Goal: Task Accomplishment & Management: Manage account settings

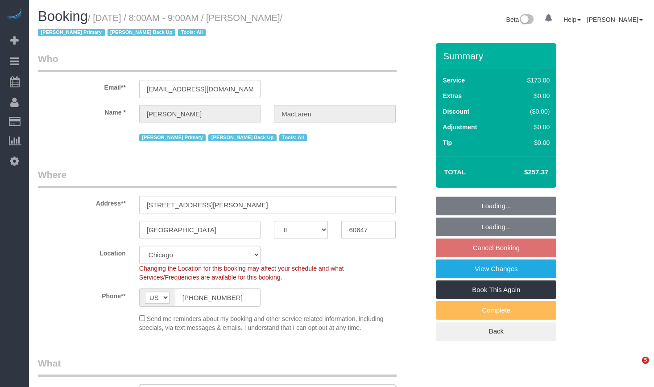
select select "IL"
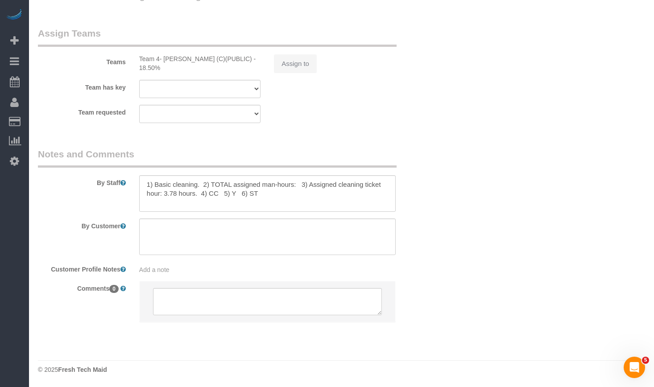
scroll to position [766, 0]
select select "2"
select select "number:1"
select select "number:58"
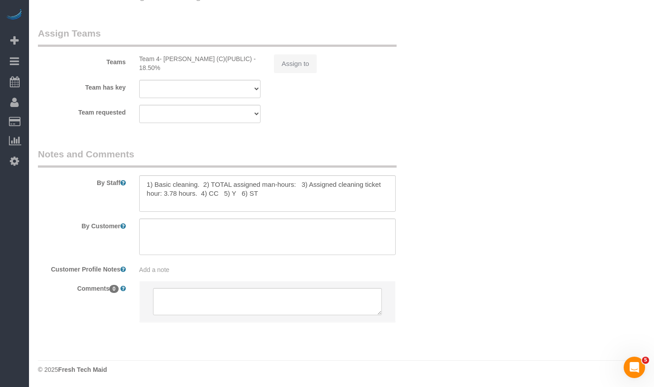
select select "number:139"
select select "number:106"
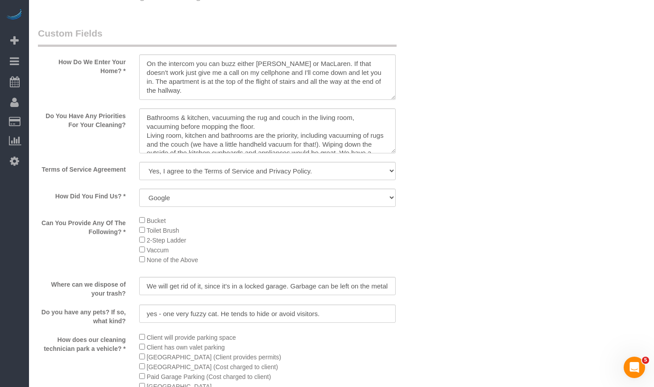
select select "object:1245"
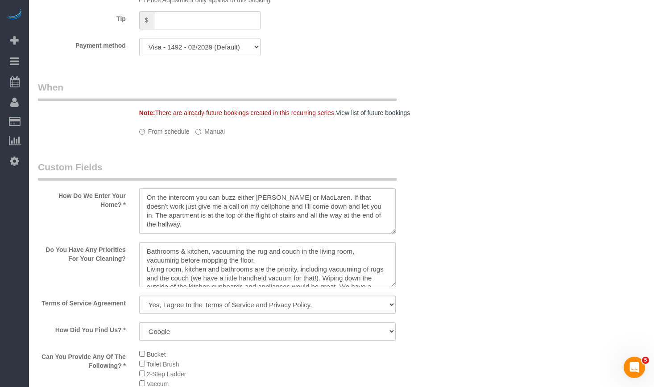
select select "spot1"
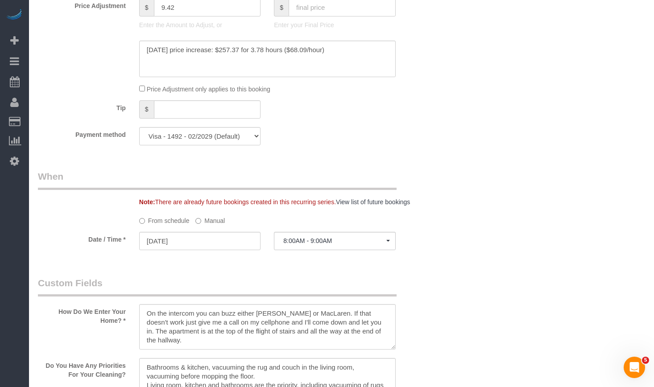
select select "2"
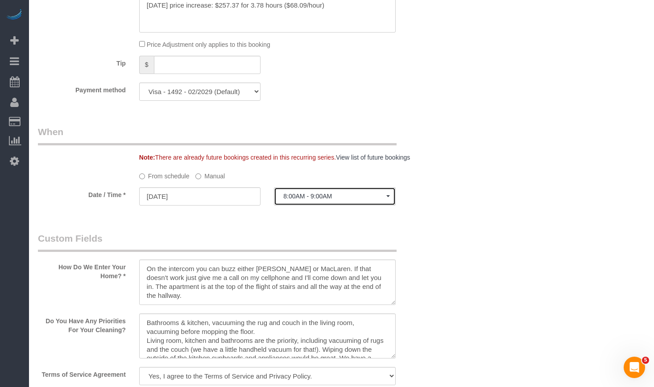
click at [329, 197] on span "8:00AM - 9:00AM" at bounding box center [334, 196] width 103 height 7
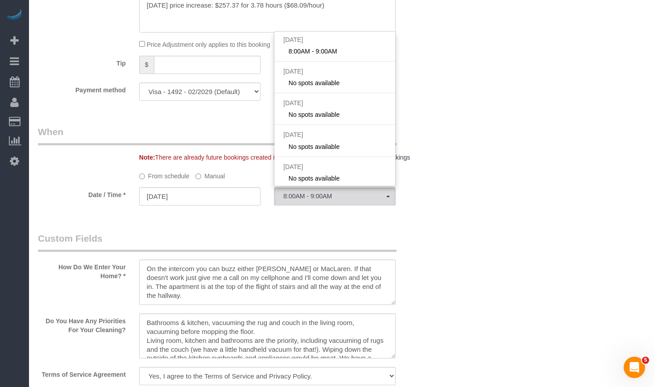
click at [210, 177] on label "Manual" at bounding box center [209, 175] width 29 height 12
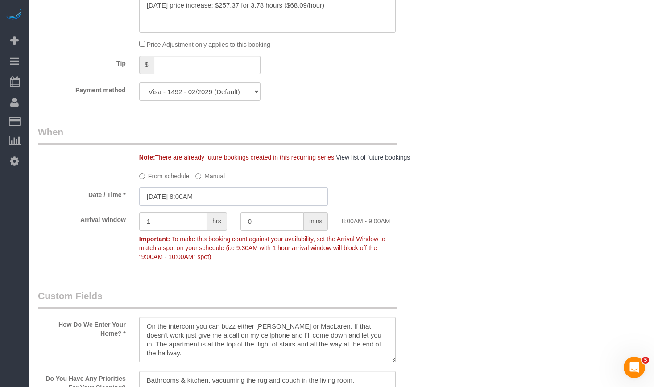
click at [222, 196] on input "09/29/2025 8:00AM" at bounding box center [233, 196] width 189 height 18
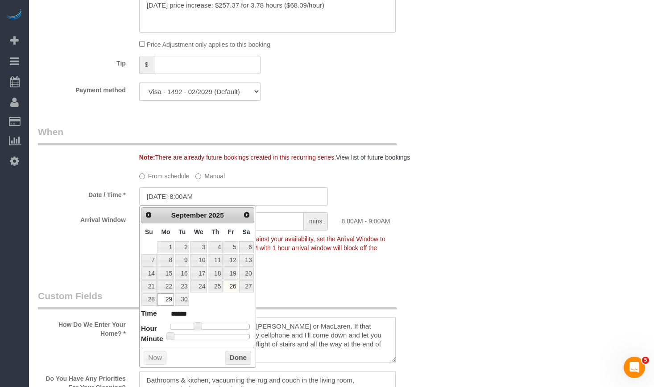
type input "09/29/2025 9:00AM"
type input "******"
type input "09/29/2025 10:00AM"
type input "*******"
type input "09/29/2025 9:00AM"
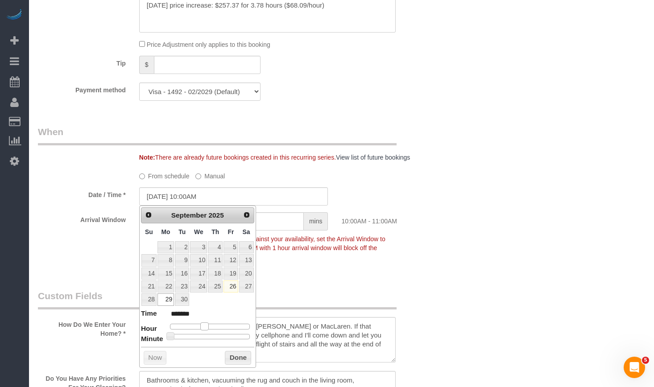
type input "******"
click at [202, 327] on span at bounding box center [201, 326] width 8 height 8
click at [237, 358] on button "Done" at bounding box center [238, 358] width 26 height 14
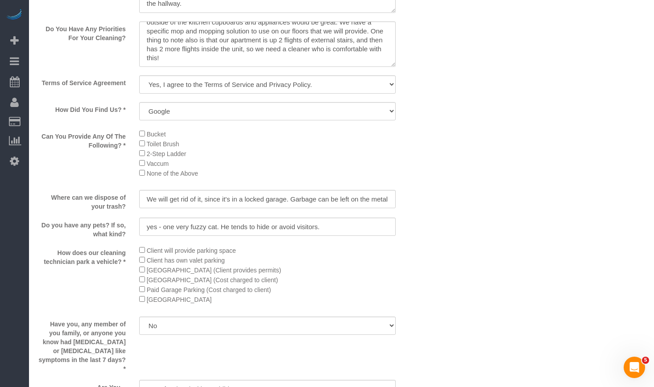
scroll to position [1251, 0]
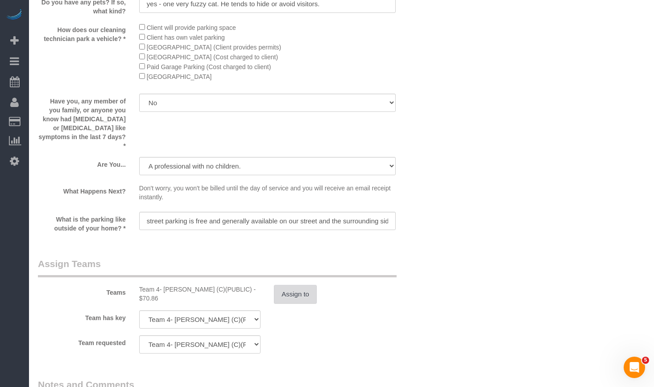
click at [288, 292] on button "Assign to" at bounding box center [295, 294] width 43 height 19
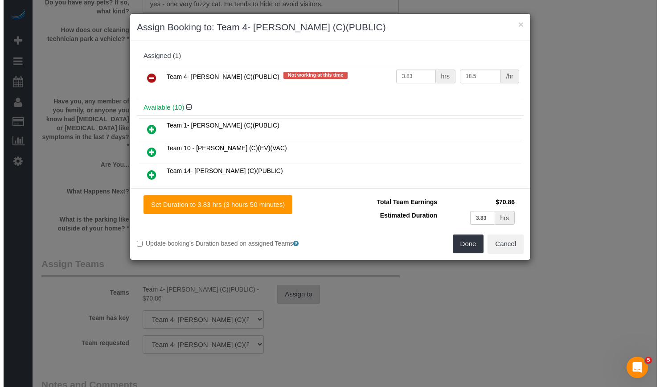
scroll to position [1250, 0]
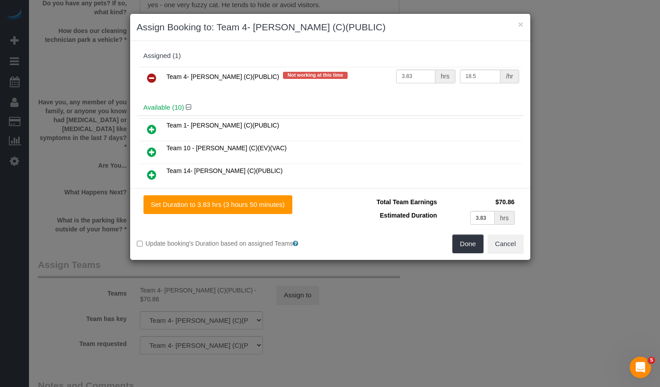
click at [155, 80] on icon at bounding box center [151, 78] width 9 height 11
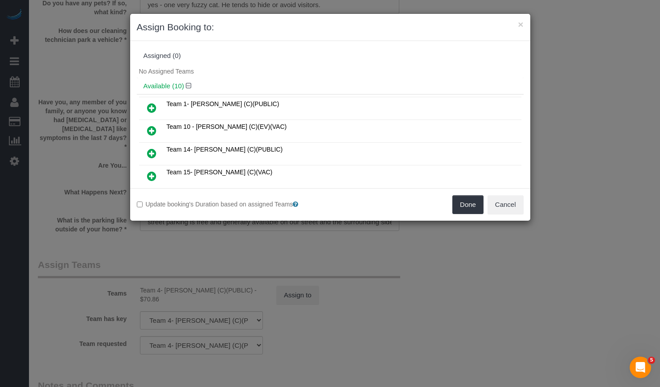
click at [157, 127] on link at bounding box center [151, 131] width 21 height 18
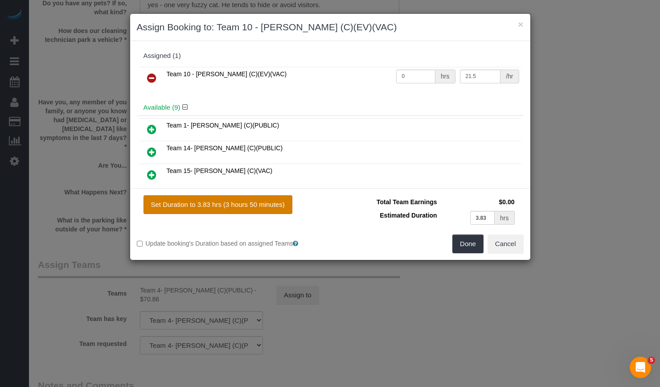
click at [260, 206] on button "Set Duration to 3.83 hrs (3 hours 50 minutes)" at bounding box center [218, 204] width 149 height 19
type input "3.83"
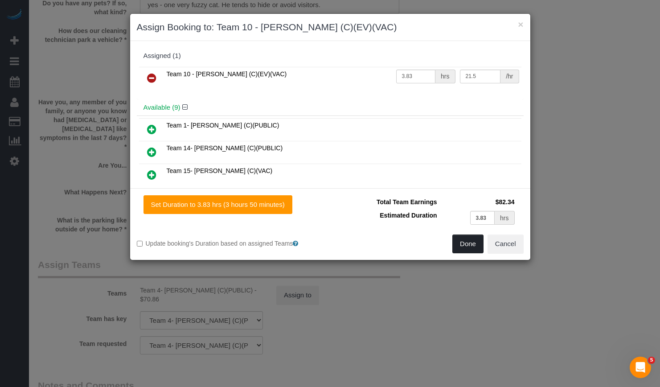
click at [474, 241] on button "Done" at bounding box center [468, 244] width 31 height 19
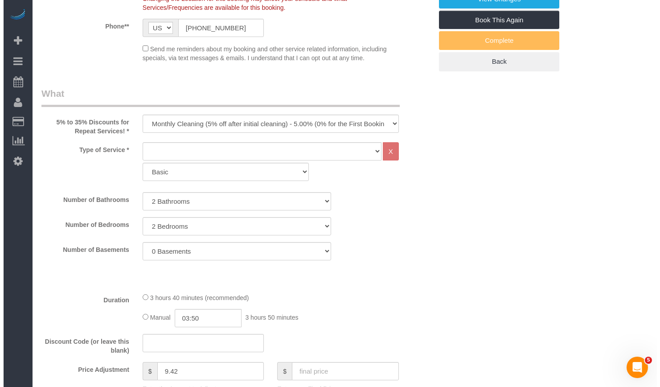
scroll to position [2, 0]
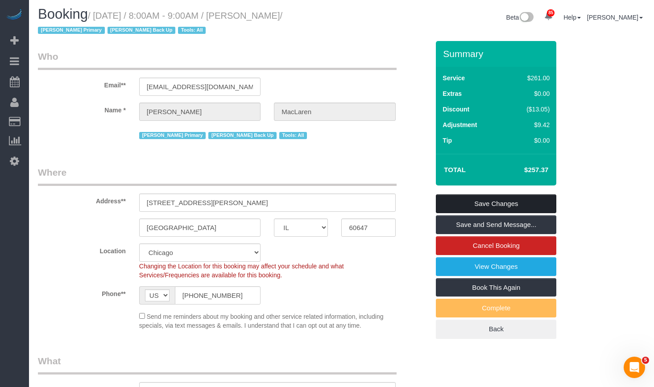
click at [475, 198] on link "Save Changes" at bounding box center [496, 203] width 120 height 19
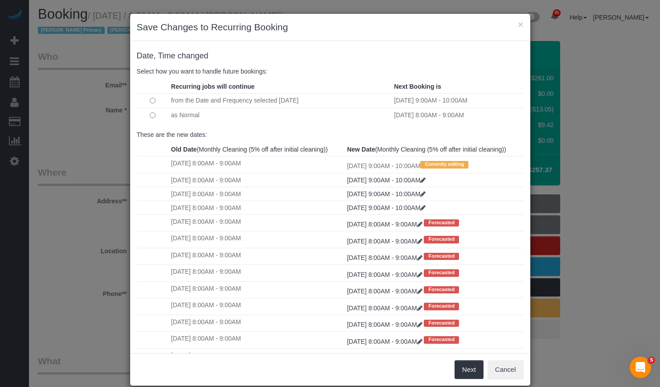
click at [176, 115] on td "as Normal" at bounding box center [280, 115] width 223 height 15
click at [153, 115] on td at bounding box center [153, 115] width 32 height 15
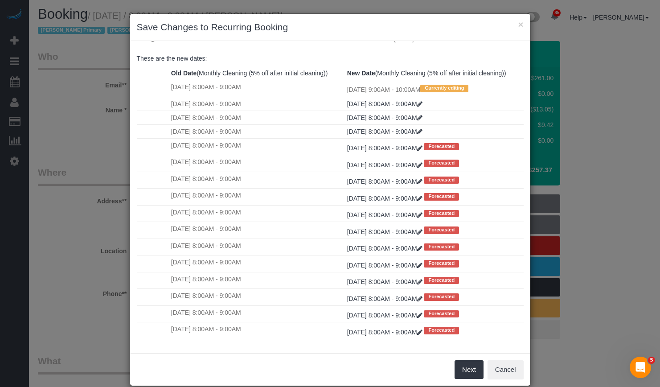
scroll to position [12, 0]
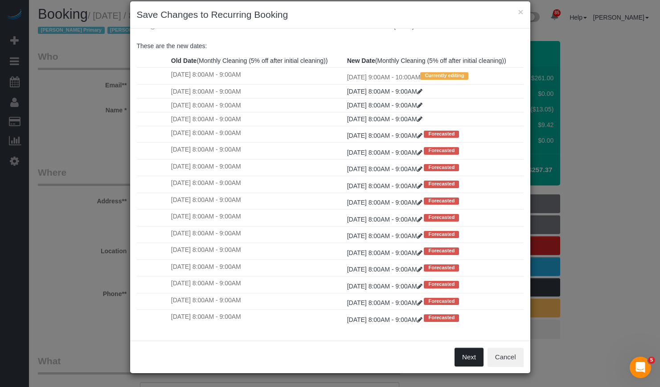
click at [466, 362] on button "Next" at bounding box center [469, 357] width 29 height 19
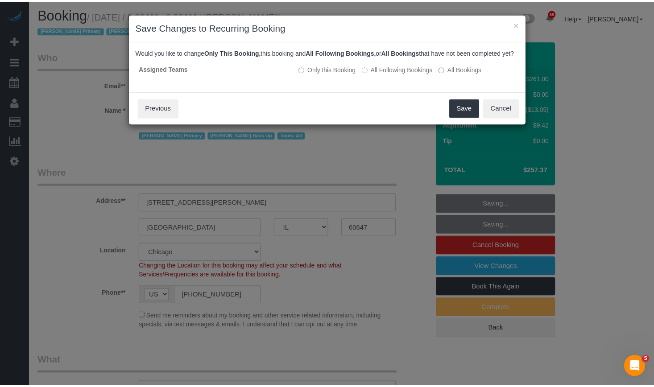
scroll to position [0, 0]
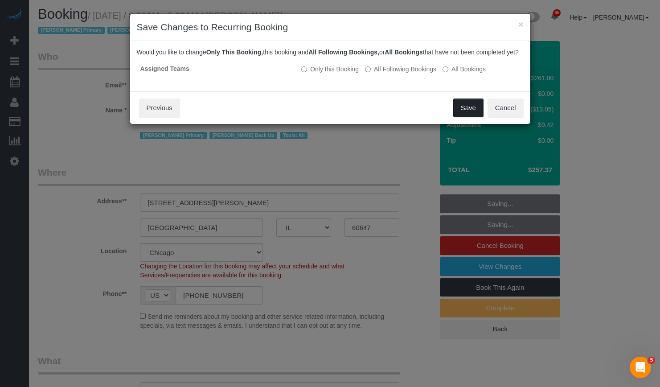
click at [467, 115] on button "Save" at bounding box center [469, 108] width 30 height 19
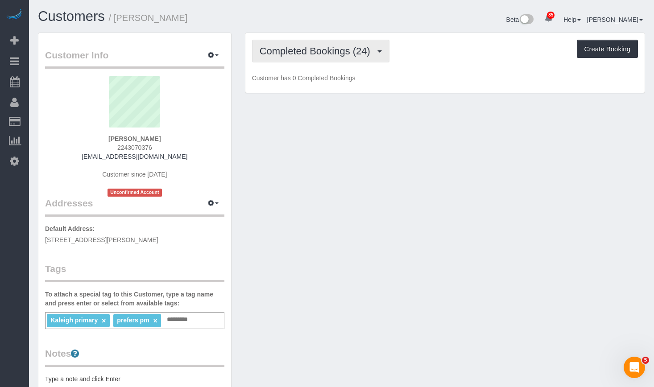
click at [352, 60] on button "Completed Bookings (24)" at bounding box center [320, 51] width 137 height 23
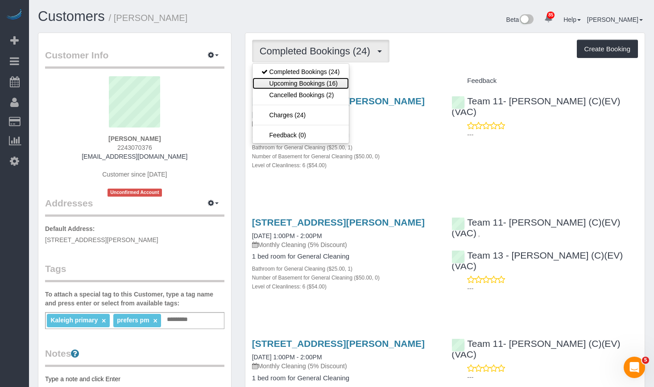
click at [285, 84] on link "Upcoming Bookings (16)" at bounding box center [300, 84] width 96 height 12
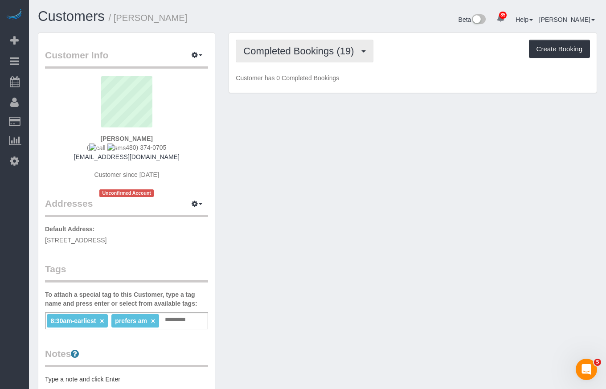
click at [246, 41] on button "Completed Bookings (19)" at bounding box center [304, 51] width 137 height 23
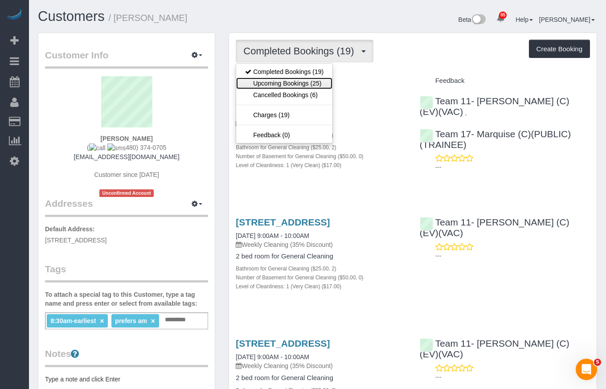
click at [291, 83] on link "Upcoming Bookings (25)" at bounding box center [284, 84] width 96 height 12
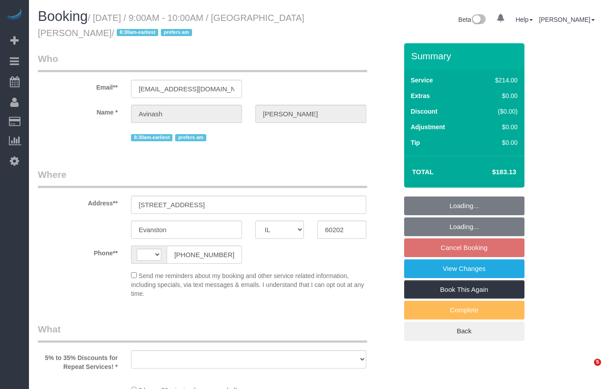
select select "IL"
select select "string:fspay-0c5b9879-da17-4785-acd9-5465d77a9964"
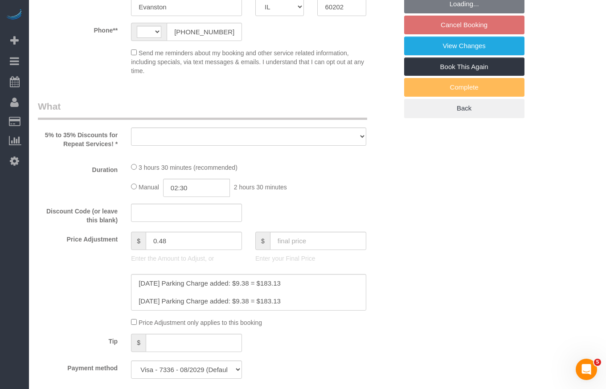
select select "string:[GEOGRAPHIC_DATA]"
select select "object:1043"
select select "number:1"
select select "number:58"
select select "number:139"
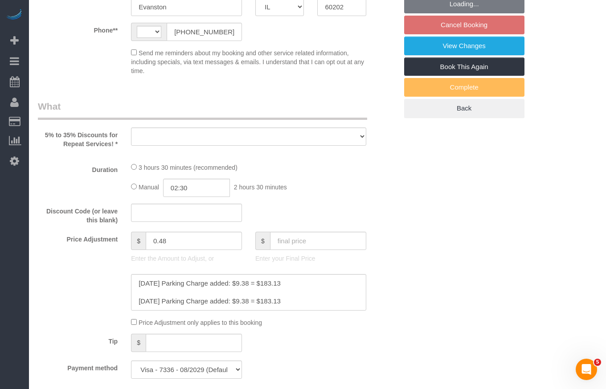
select select "number:106"
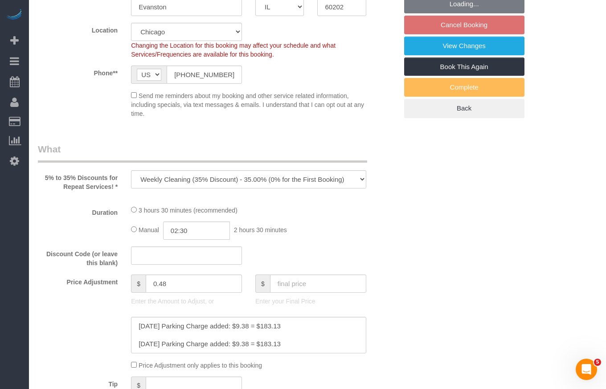
select select "512"
select select "2"
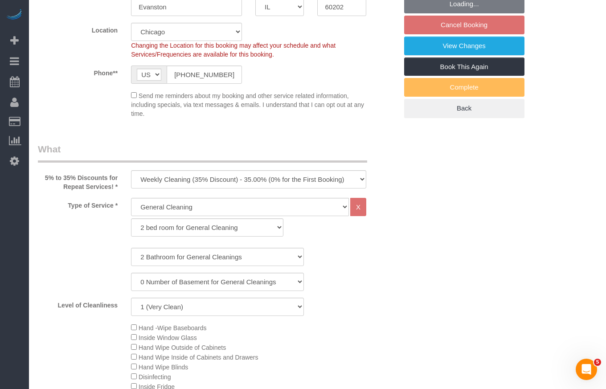
select select "object:1296"
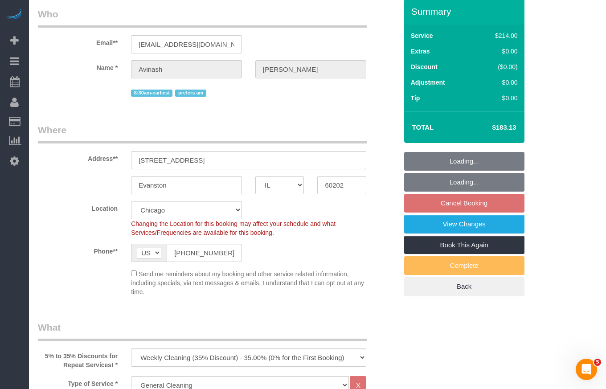
select select "2"
drag, startPoint x: 483, startPoint y: 127, endPoint x: 522, endPoint y: 127, distance: 39.2
click at [522, 127] on div "Total $183.13" at bounding box center [464, 127] width 120 height 32
click at [520, 128] on td "$183.13" at bounding box center [491, 127] width 58 height 22
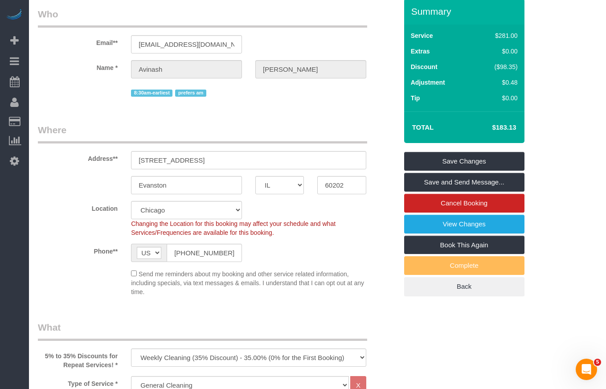
drag, startPoint x: 517, startPoint y: 126, endPoint x: 497, endPoint y: 128, distance: 20.1
click at [497, 128] on td "$183.13" at bounding box center [491, 127] width 58 height 22
copy h4 "183.13"
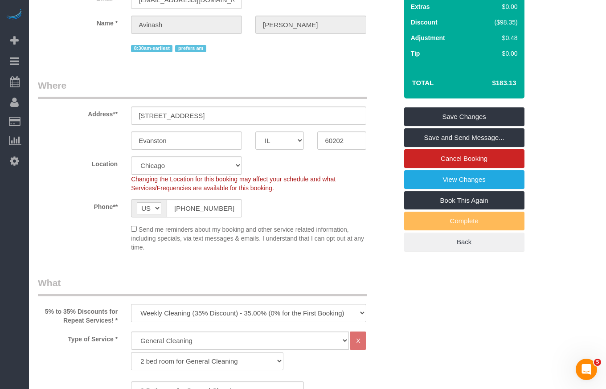
scroll to position [0, 0]
